Goal: Task Accomplishment & Management: Use online tool/utility

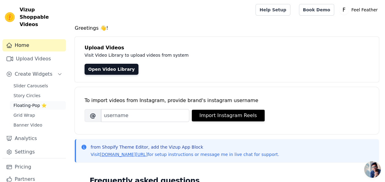
click at [40, 102] on span "Floating-Pop ⭐" at bounding box center [29, 105] width 33 height 6
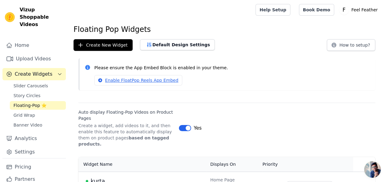
scroll to position [13, 0]
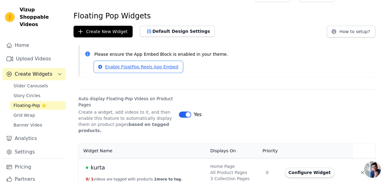
click at [145, 68] on link "Enable FloatPop Reels App Embed" at bounding box center [138, 67] width 88 height 10
